Goal: Information Seeking & Learning: Learn about a topic

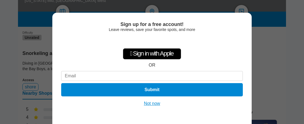
click at [154, 104] on button "Not now" at bounding box center [152, 104] width 20 height 6
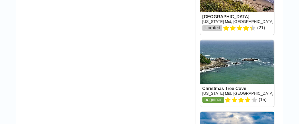
scroll to position [802, 0]
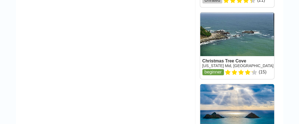
click at [233, 42] on link at bounding box center [237, 45] width 74 height 67
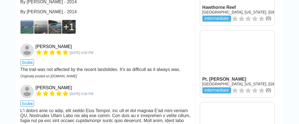
scroll to position [525, 0]
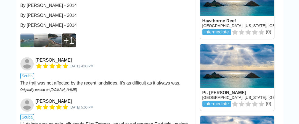
click at [68, 46] on div "1" at bounding box center [68, 40] width 11 height 11
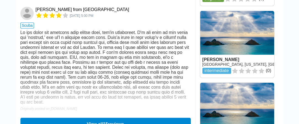
scroll to position [802, 0]
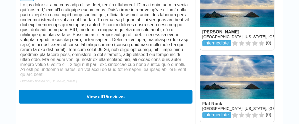
click at [69, 103] on button "View all 15 reviews" at bounding box center [106, 97] width 174 height 14
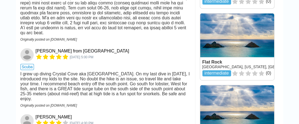
scroll to position [0, 0]
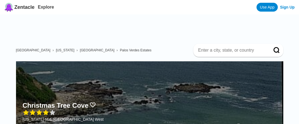
click at [216, 51] on input at bounding box center [232, 51] width 68 height 6
click at [120, 50] on span "Palos Verdes Estates" at bounding box center [136, 50] width 32 height 4
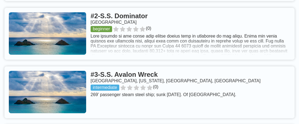
scroll to position [304, 0]
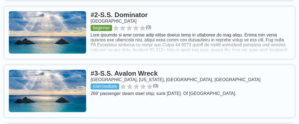
click at [167, 59] on link at bounding box center [149, 33] width 291 height 52
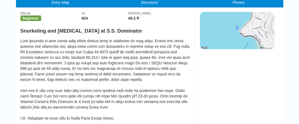
scroll to position [111, 0]
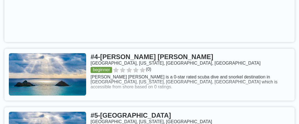
scroll to position [498, 0]
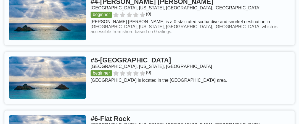
click at [158, 44] on link at bounding box center [149, 19] width 291 height 52
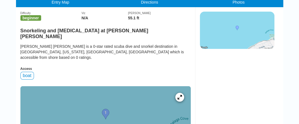
scroll to position [166, 0]
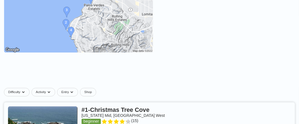
scroll to position [138, 0]
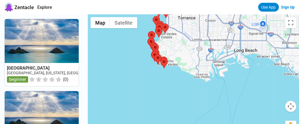
drag, startPoint x: 192, startPoint y: 87, endPoint x: 177, endPoint y: 31, distance: 57.5
click at [177, 31] on div at bounding box center [194, 76] width 212 height 124
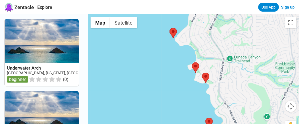
drag, startPoint x: 147, startPoint y: 45, endPoint x: 155, endPoint y: 82, distance: 37.3
click at [152, 92] on div at bounding box center [194, 76] width 212 height 124
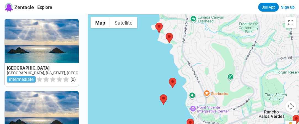
drag, startPoint x: 186, startPoint y: 101, endPoint x: 149, endPoint y: 33, distance: 77.2
click at [149, 33] on div at bounding box center [194, 76] width 212 height 124
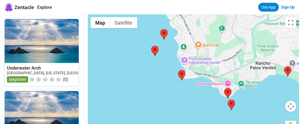
drag, startPoint x: 187, startPoint y: 73, endPoint x: 179, endPoint y: 65, distance: 11.3
click at [182, 47] on div at bounding box center [194, 76] width 212 height 124
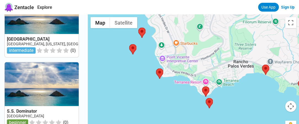
scroll to position [619, 0]
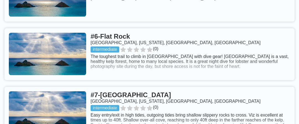
scroll to position [586, 0]
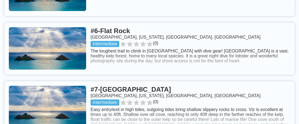
click at [143, 69] on link at bounding box center [149, 49] width 291 height 52
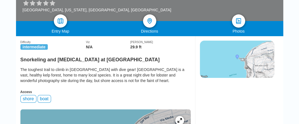
scroll to position [111, 0]
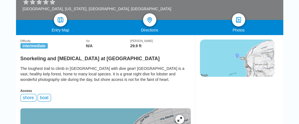
drag, startPoint x: 12, startPoint y: 33, endPoint x: 1, endPoint y: 33, distance: 11.1
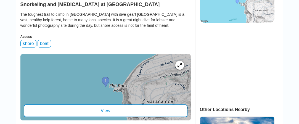
scroll to position [194, 0]
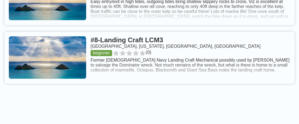
scroll to position [696, 0]
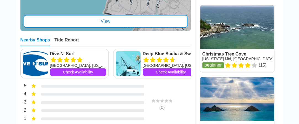
scroll to position [304, 0]
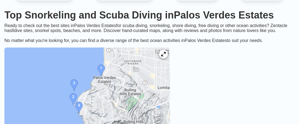
scroll to position [66, 0]
